Goal: Task Accomplishment & Management: Use online tool/utility

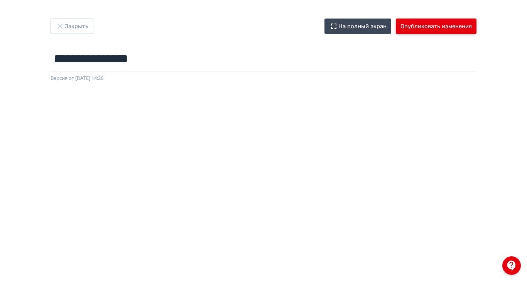
click at [476, 27] on button "Опубликовать изменения" at bounding box center [436, 26] width 81 height 15
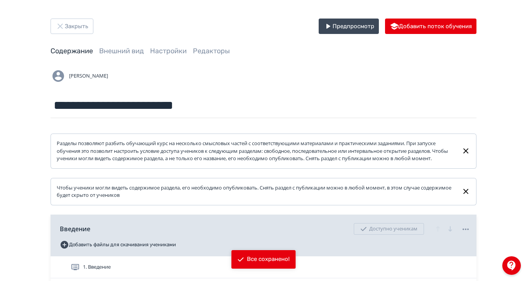
scroll to position [209, 0]
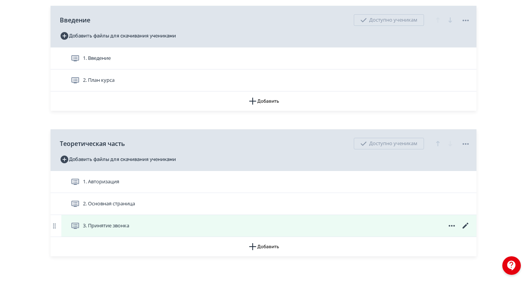
click at [129, 229] on span "3. Принятие звонка" at bounding box center [106, 226] width 46 height 8
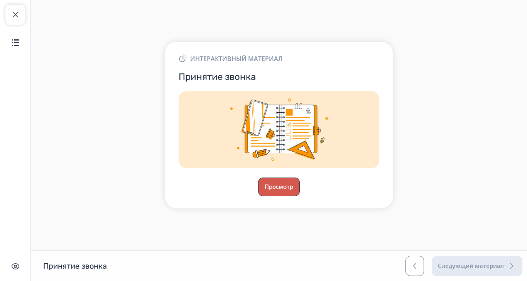
click at [300, 196] on button "Просмотр" at bounding box center [279, 186] width 42 height 19
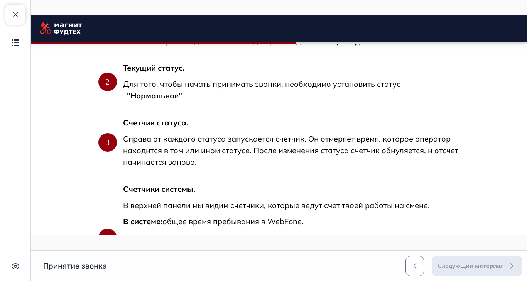
scroll to position [565, 0]
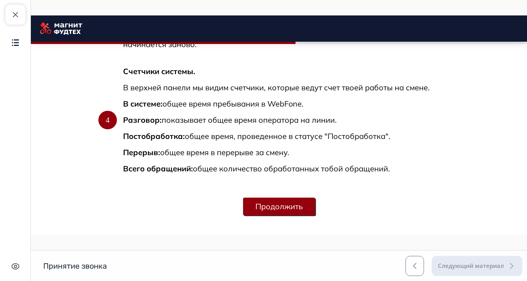
click at [315, 206] on button "Продолжить" at bounding box center [279, 206] width 72 height 18
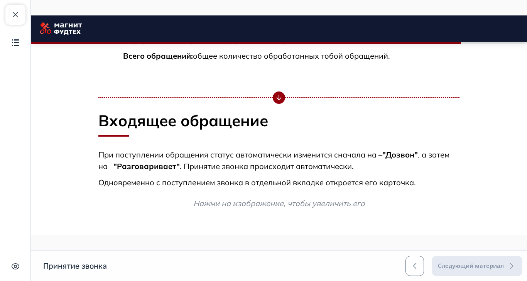
scroll to position [796, 0]
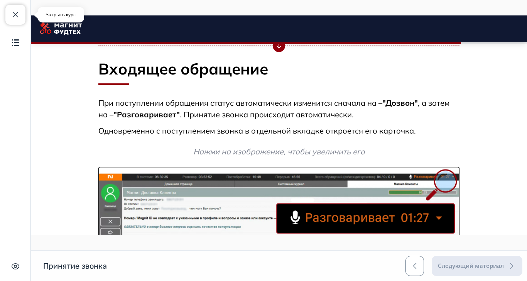
click at [11, 13] on span "button" at bounding box center [15, 14] width 9 height 9
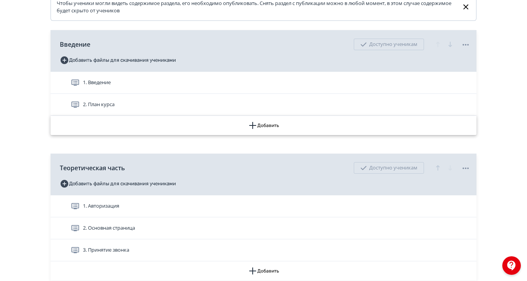
scroll to position [209, 0]
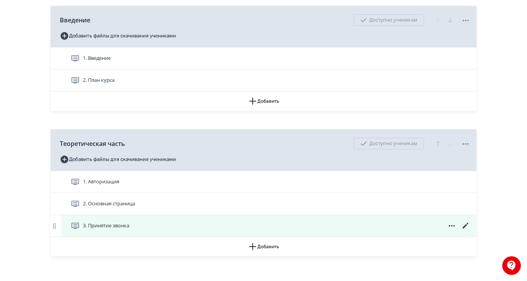
click at [470, 230] on icon at bounding box center [465, 225] width 9 height 9
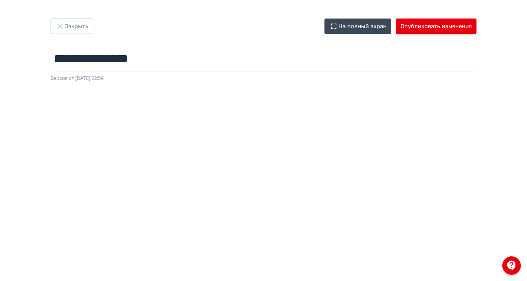
click at [476, 22] on button "Опубликовать изменения" at bounding box center [436, 26] width 81 height 15
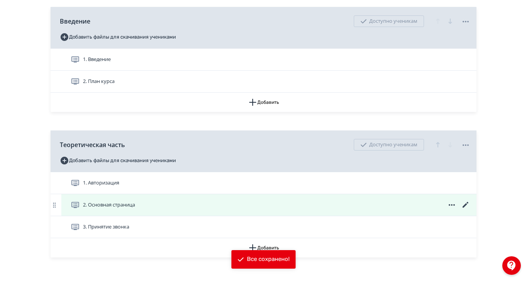
scroll to position [209, 0]
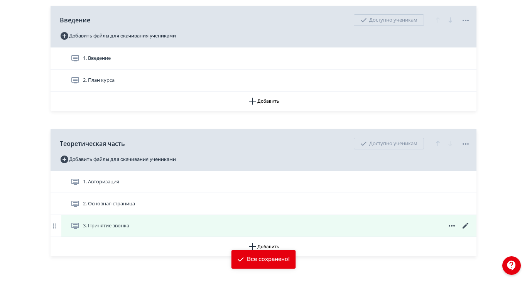
click at [129, 229] on span "3. Принятие звонка" at bounding box center [106, 226] width 46 height 8
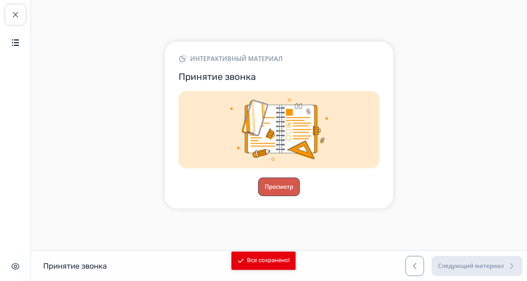
click at [300, 196] on button "Просмотр" at bounding box center [279, 186] width 42 height 19
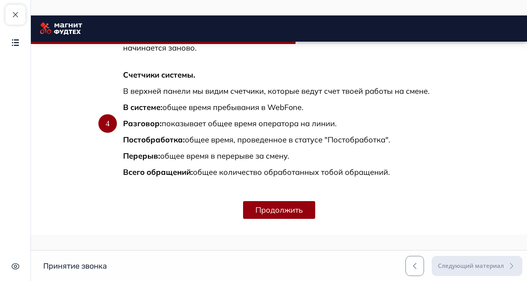
scroll to position [632, 0]
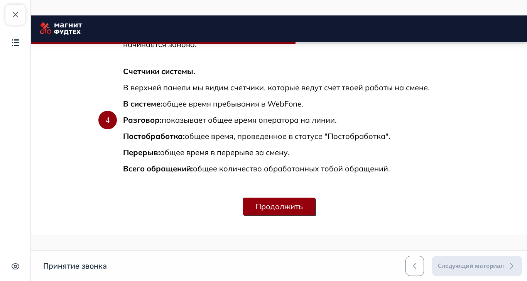
click at [315, 204] on button "Продолжить" at bounding box center [279, 206] width 72 height 18
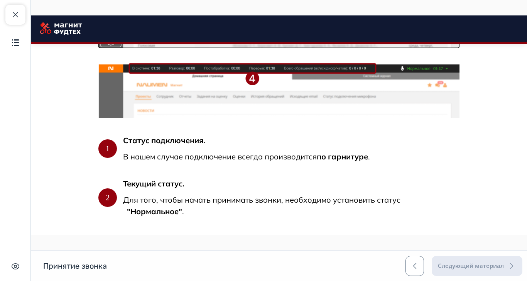
scroll to position [366, 0]
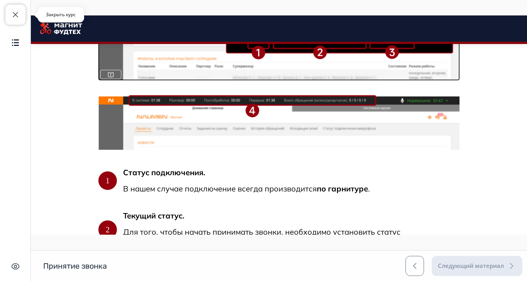
click at [17, 18] on span "button" at bounding box center [15, 14] width 9 height 9
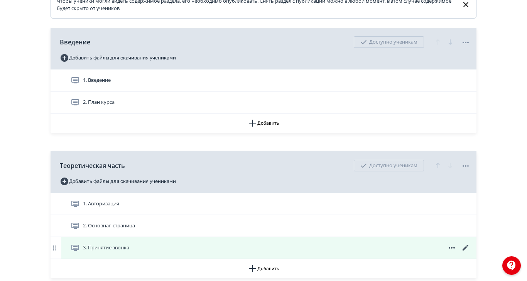
scroll to position [209, 0]
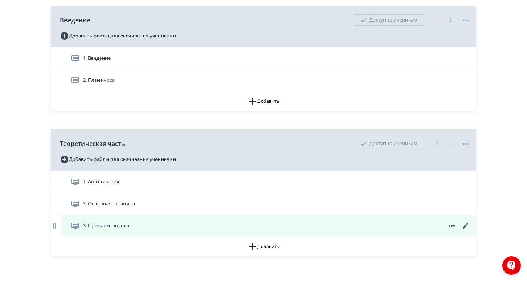
click at [470, 230] on icon at bounding box center [465, 225] width 9 height 9
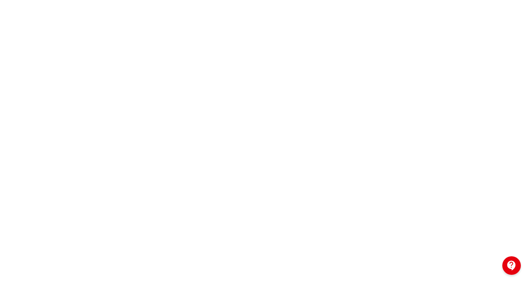
scroll to position [118, 0]
